Goal: Task Accomplishment & Management: Complete application form

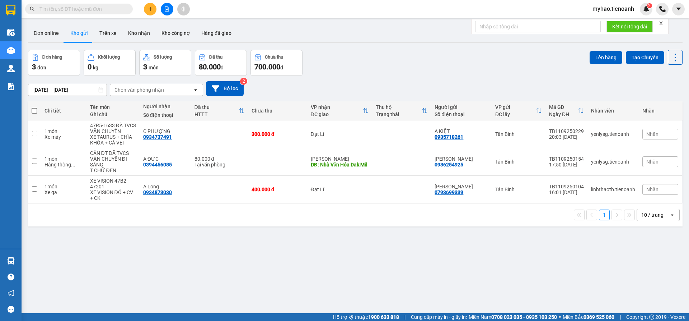
click at [87, 11] on input "text" at bounding box center [81, 9] width 85 height 8
paste input "0902334125"
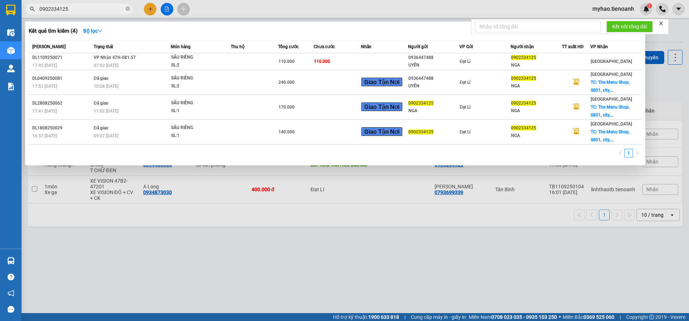
type input "0902334125"
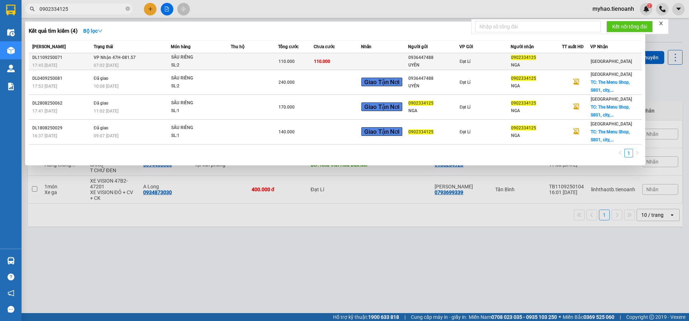
click at [246, 61] on td at bounding box center [254, 61] width 47 height 17
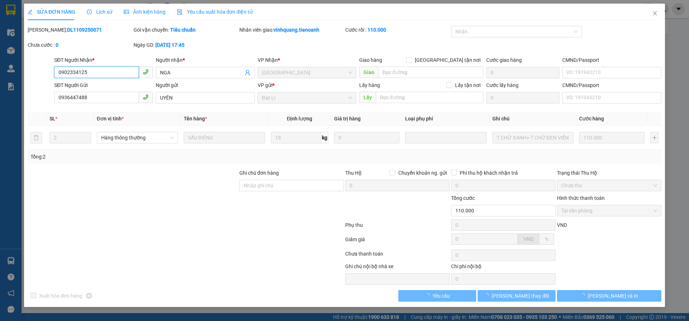
type input "0902334125"
type input "NGA"
type input "0936447488"
type input "UYÊN"
type input "110.000"
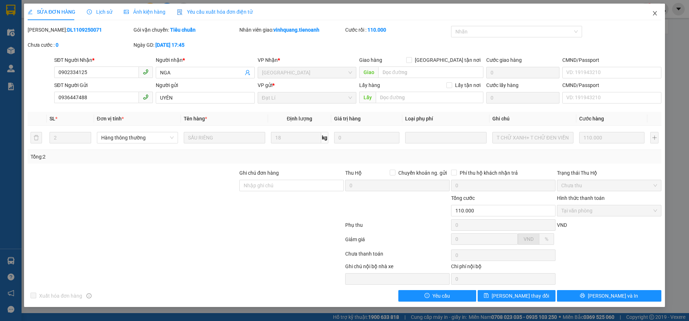
click at [655, 14] on icon "close" at bounding box center [655, 13] width 4 height 4
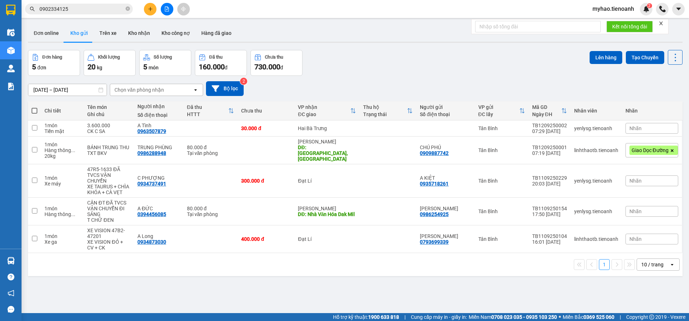
click at [79, 8] on input "0902334125" at bounding box center [81, 9] width 85 height 8
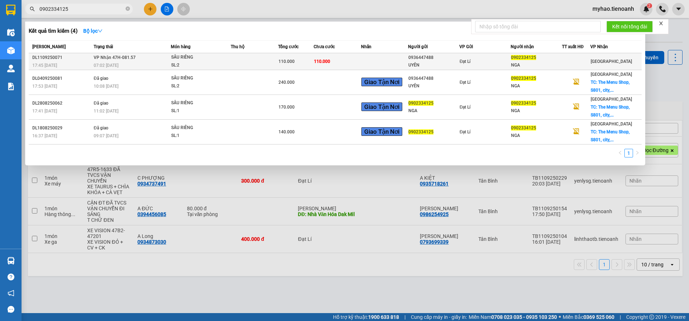
click at [132, 68] on div "07:02 [DATE]" at bounding box center [132, 65] width 77 height 8
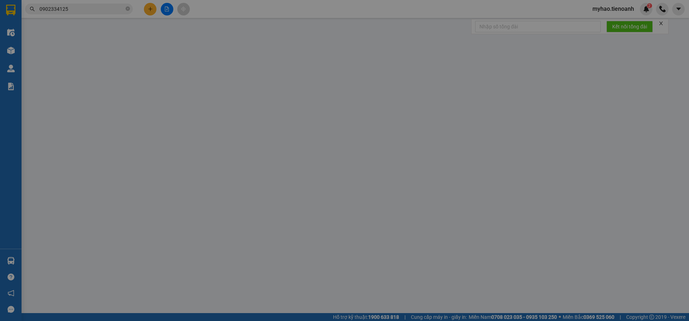
type input "0902334125"
type input "NGA"
type input "0936447488"
type input "UYÊN"
type input "110.000"
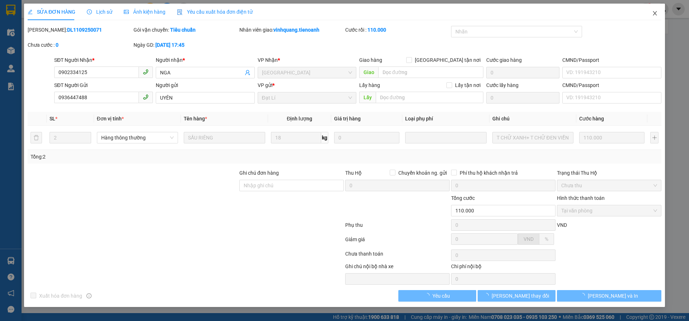
click at [656, 17] on span "Close" at bounding box center [655, 14] width 20 height 20
